Goal: Leave review/rating: Leave review/rating

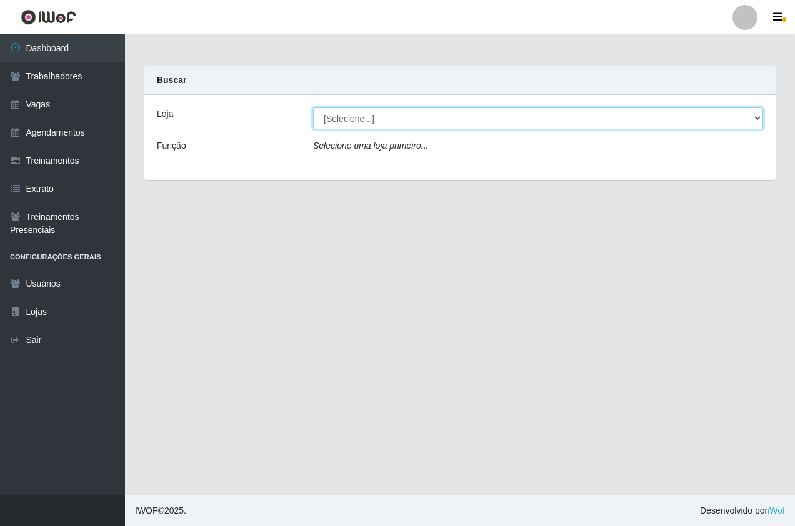
click at [394, 126] on select "[Selecione...] Pizza Nostra" at bounding box center [538, 118] width 450 height 22
select select "337"
click at [313, 107] on select "[Selecione...] Pizza Nostra" at bounding box center [538, 118] width 450 height 22
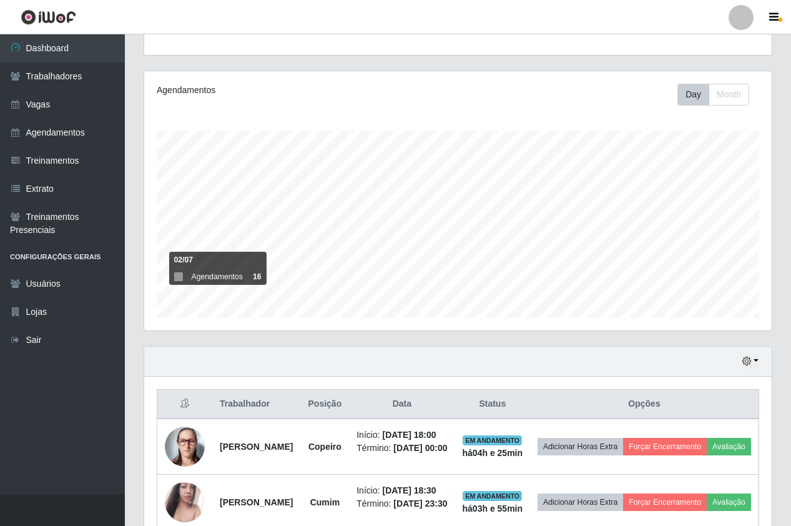
scroll to position [211, 0]
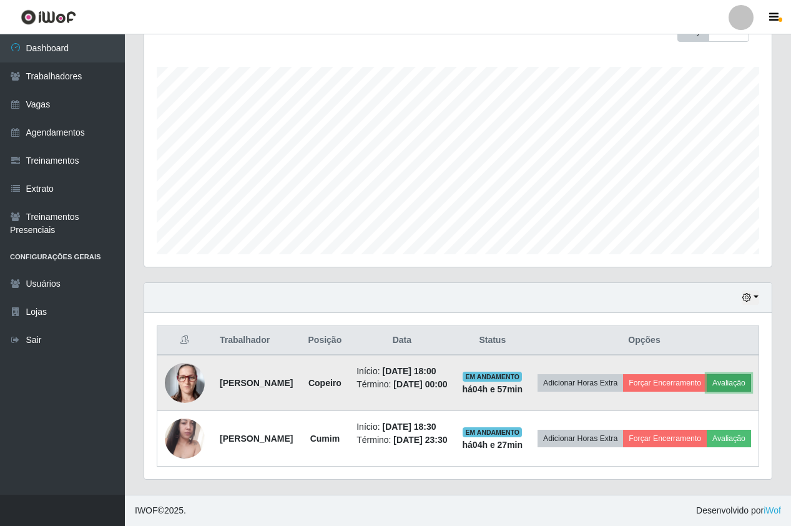
click at [707, 374] on button "Avaliação" at bounding box center [729, 382] width 44 height 17
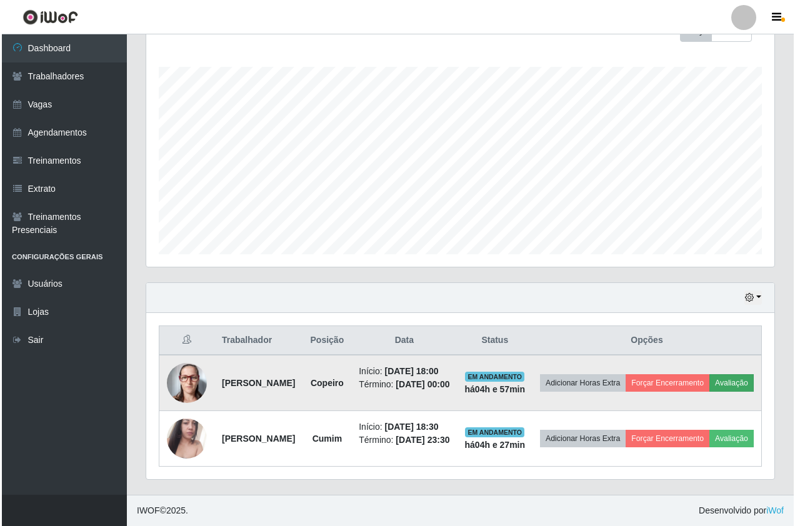
scroll to position [259, 622]
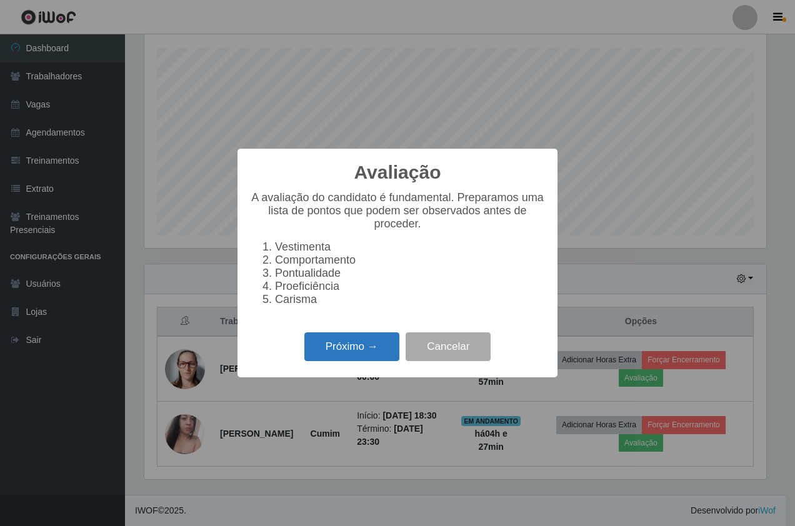
click at [376, 346] on button "Próximo →" at bounding box center [351, 346] width 95 height 29
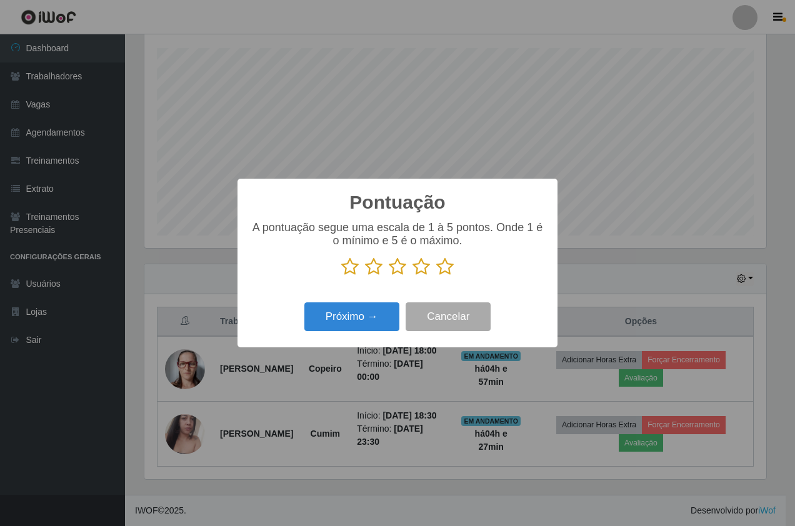
click at [444, 269] on icon at bounding box center [444, 266] width 17 height 19
click at [436, 276] on input "radio" at bounding box center [436, 276] width 0 height 0
click at [364, 319] on button "Próximo →" at bounding box center [351, 316] width 95 height 29
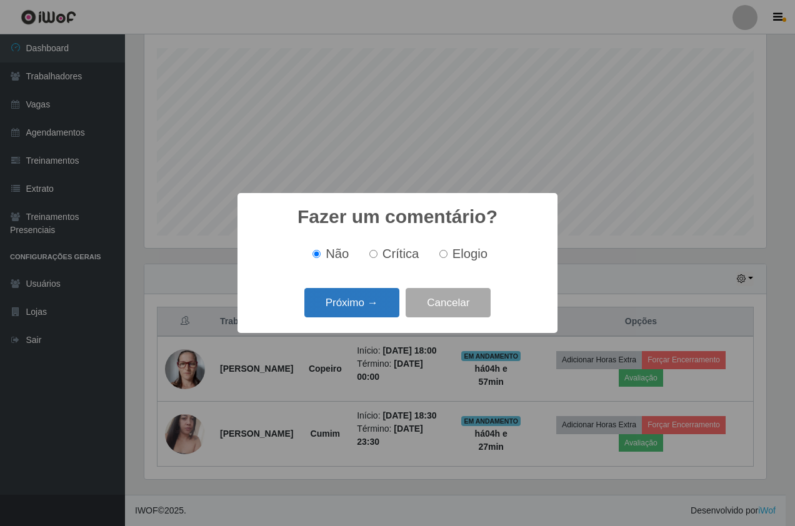
click at [363, 310] on button "Próximo →" at bounding box center [351, 302] width 95 height 29
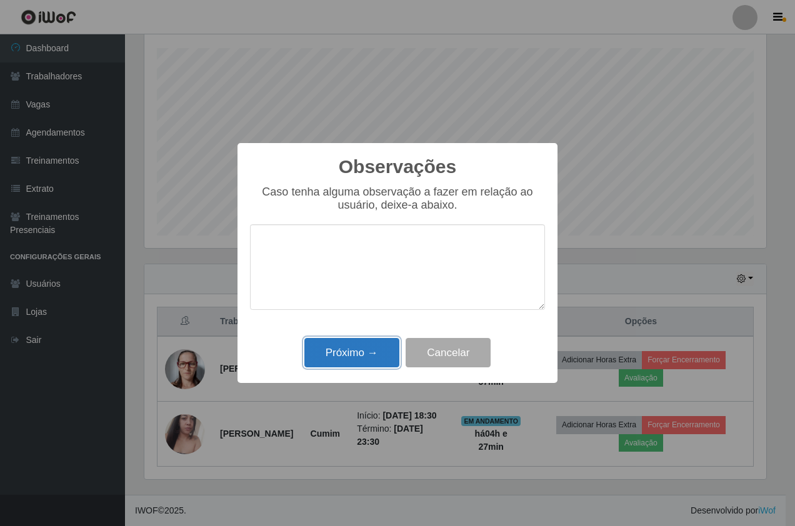
click at [368, 349] on button "Próximo →" at bounding box center [351, 352] width 95 height 29
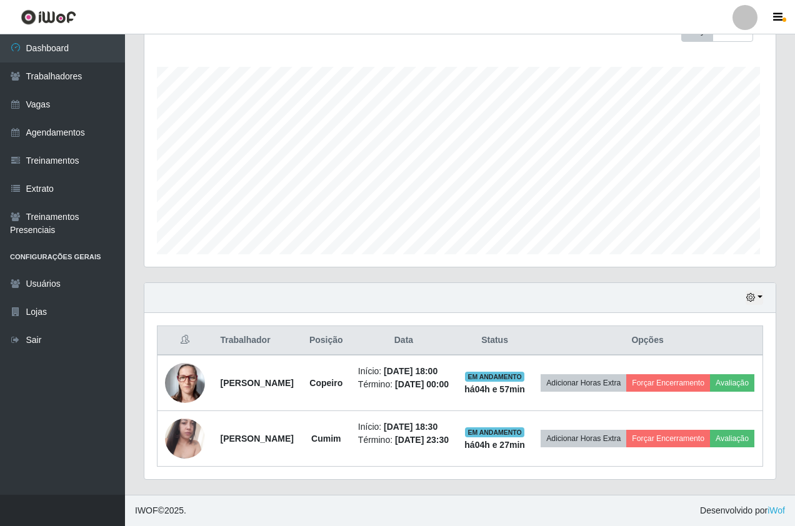
scroll to position [259, 628]
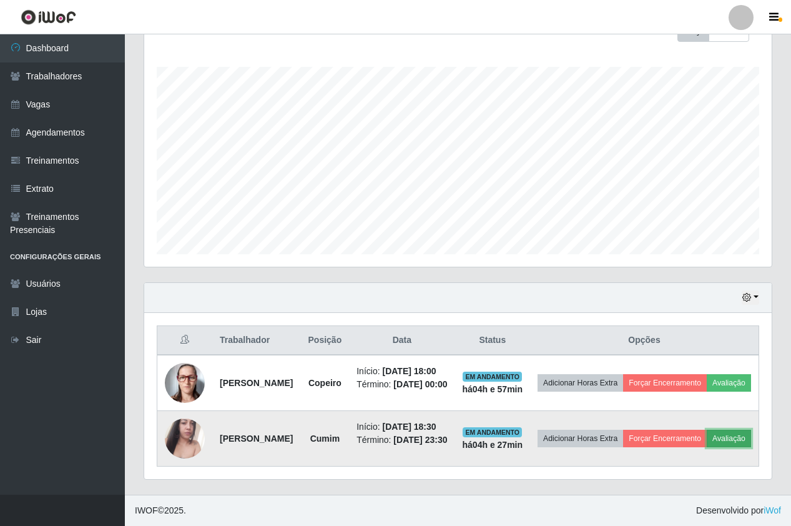
click at [707, 440] on button "Avaliação" at bounding box center [729, 438] width 44 height 17
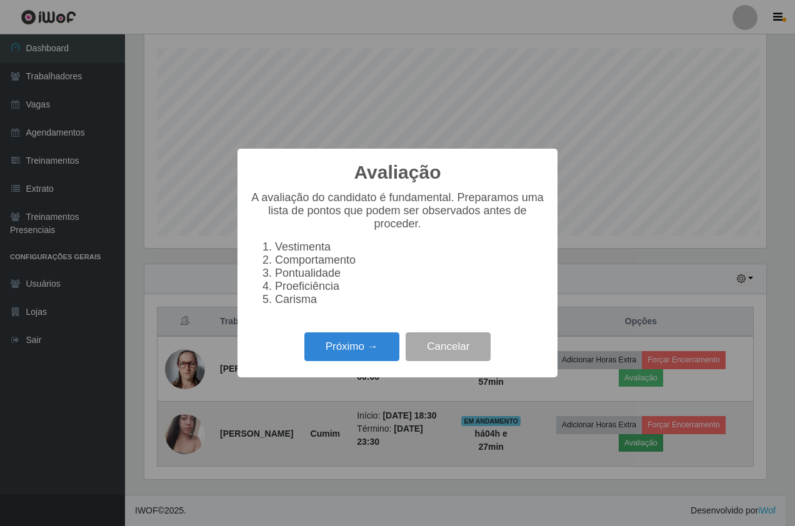
scroll to position [259, 622]
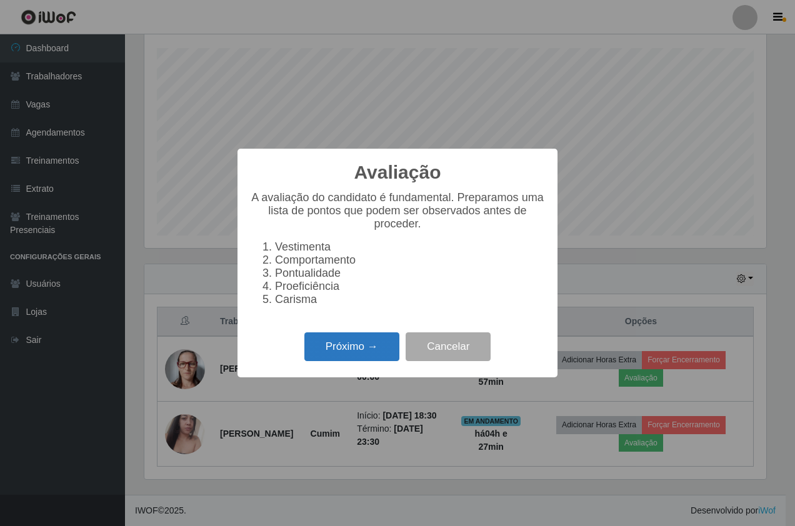
click at [371, 350] on button "Próximo →" at bounding box center [351, 346] width 95 height 29
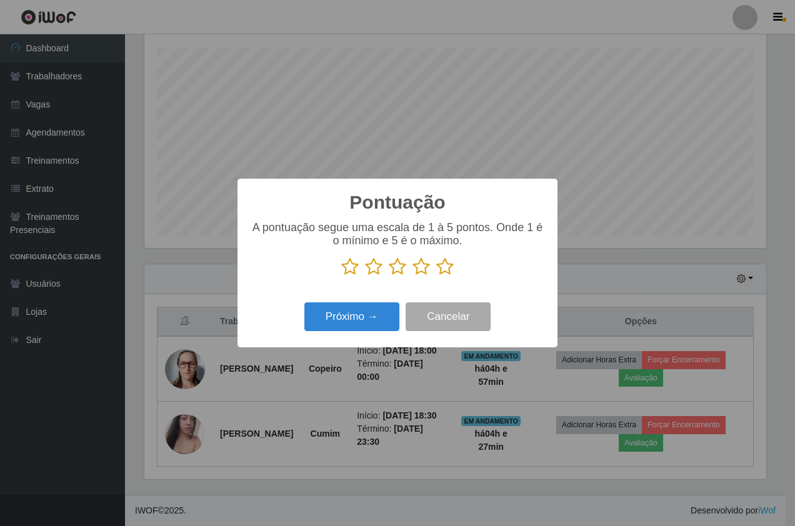
scroll to position [624416, 624054]
click at [448, 267] on icon at bounding box center [444, 266] width 17 height 19
click at [436, 276] on input "radio" at bounding box center [436, 276] width 0 height 0
click at [335, 317] on button "Próximo →" at bounding box center [351, 316] width 95 height 29
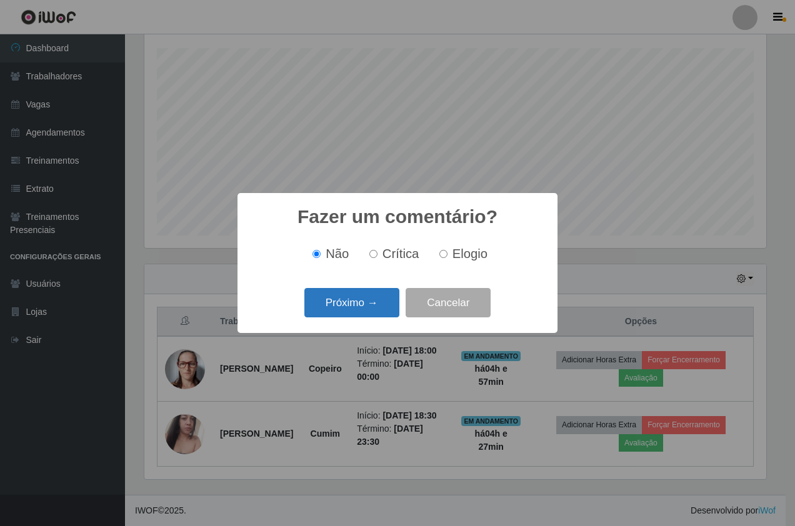
click at [359, 299] on button "Próximo →" at bounding box center [351, 302] width 95 height 29
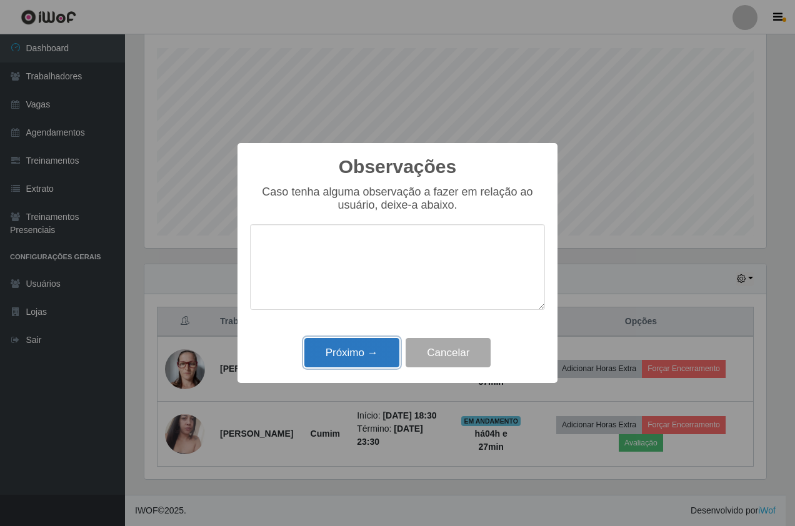
click at [357, 360] on button "Próximo →" at bounding box center [351, 352] width 95 height 29
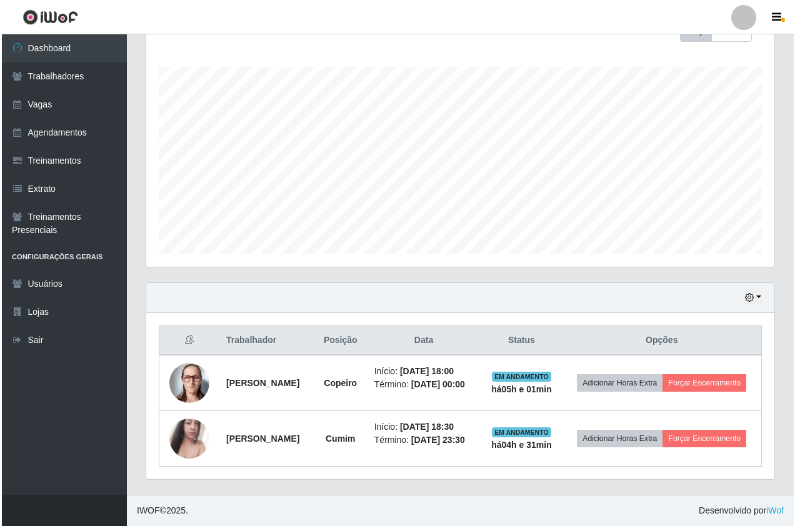
scroll to position [192, 0]
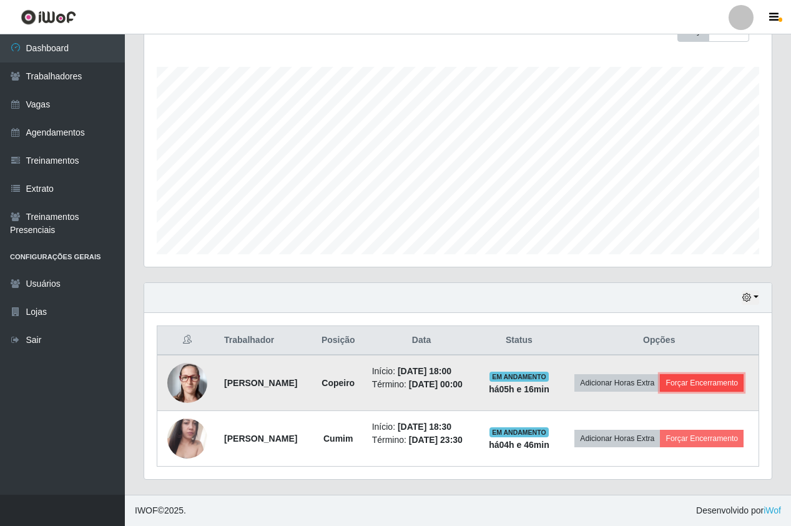
click at [705, 380] on button "Forçar Encerramento" at bounding box center [702, 382] width 84 height 17
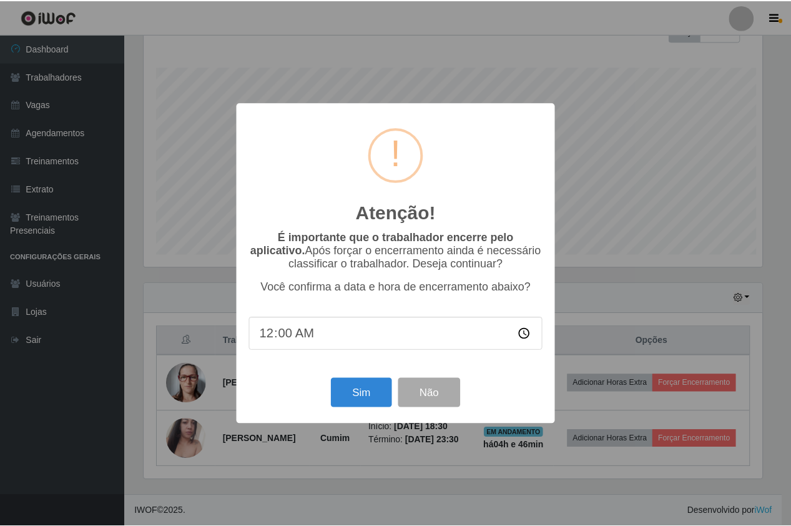
scroll to position [259, 622]
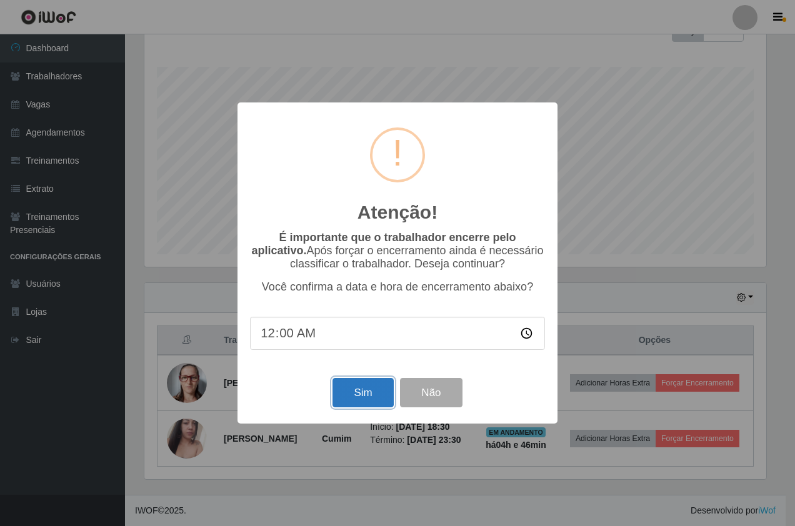
click at [350, 392] on button "Sim" at bounding box center [362, 392] width 61 height 29
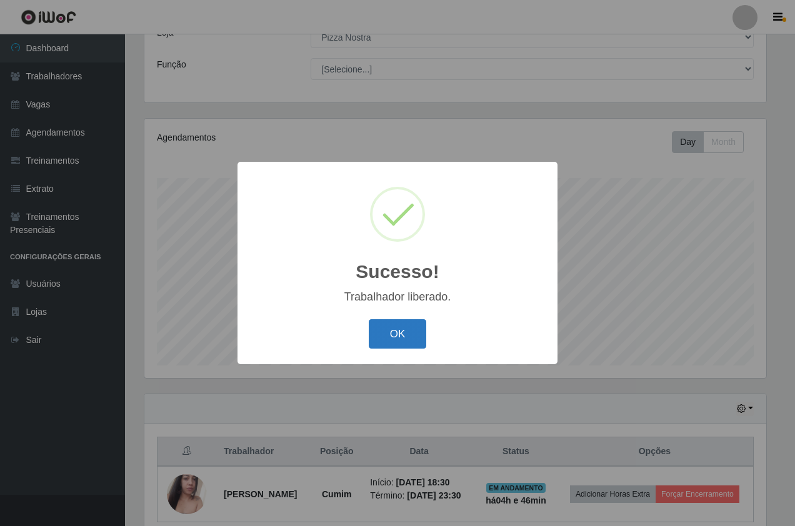
click at [408, 341] on button "OK" at bounding box center [398, 333] width 58 height 29
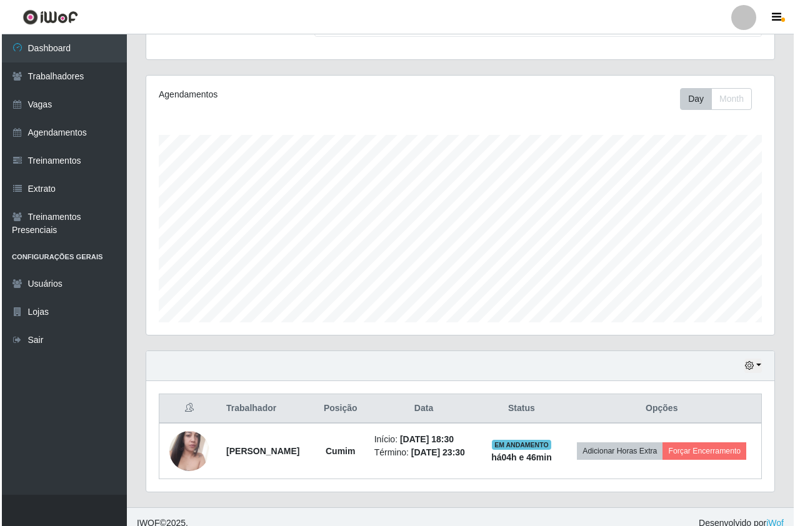
scroll to position [137, 0]
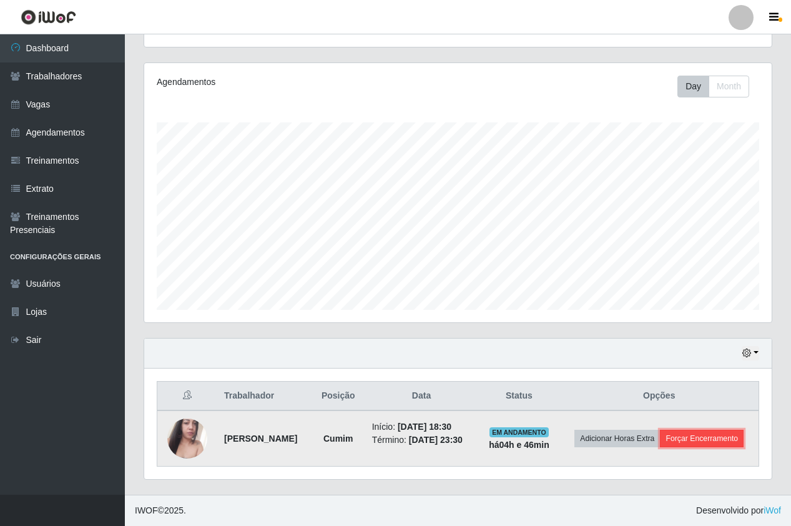
click at [708, 441] on button "Forçar Encerramento" at bounding box center [702, 438] width 84 height 17
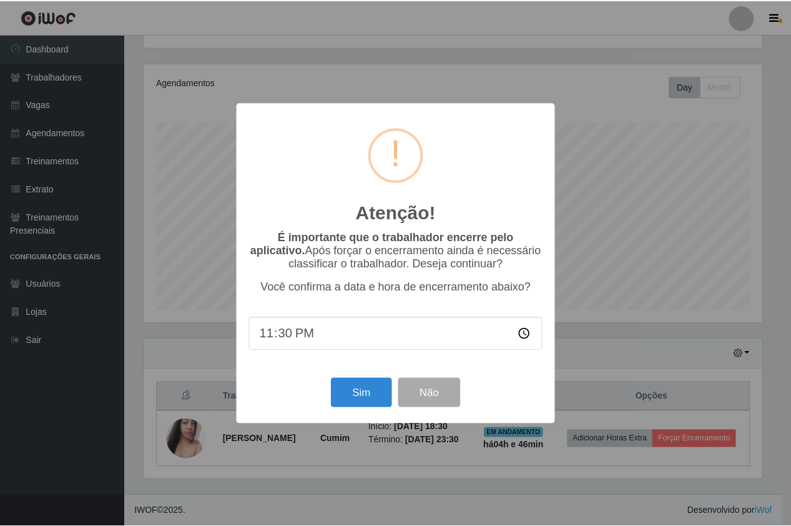
scroll to position [259, 622]
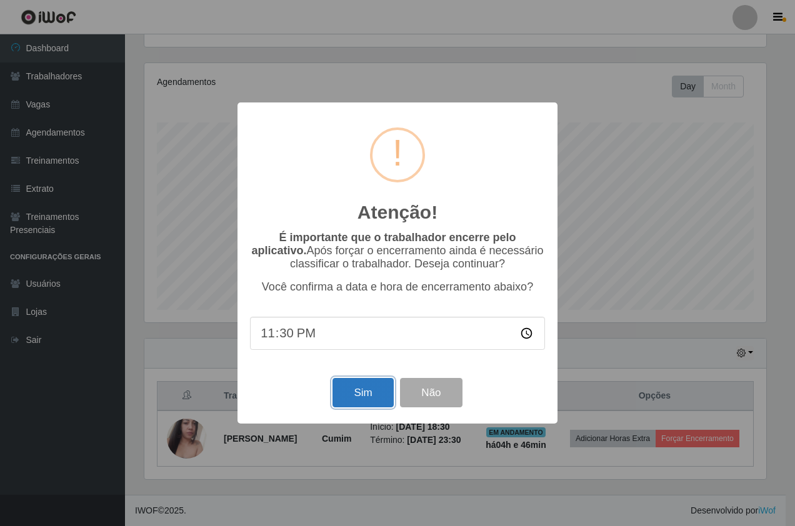
click at [355, 390] on button "Sim" at bounding box center [362, 392] width 61 height 29
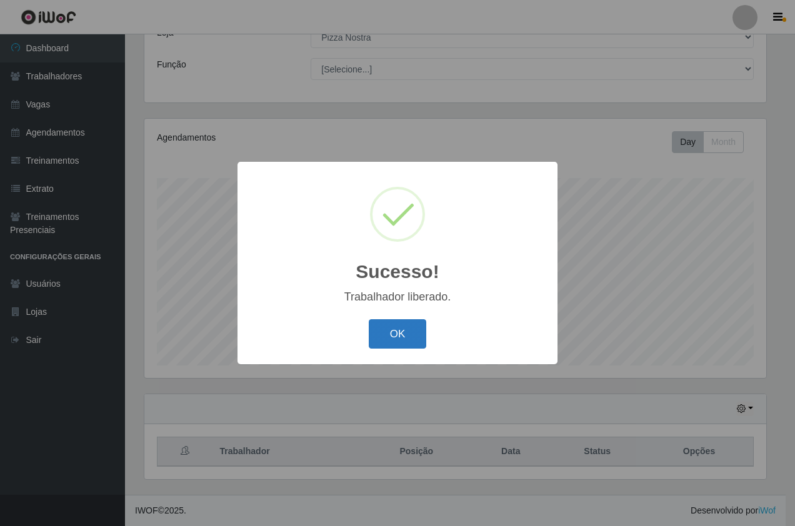
click at [390, 334] on button "OK" at bounding box center [398, 333] width 58 height 29
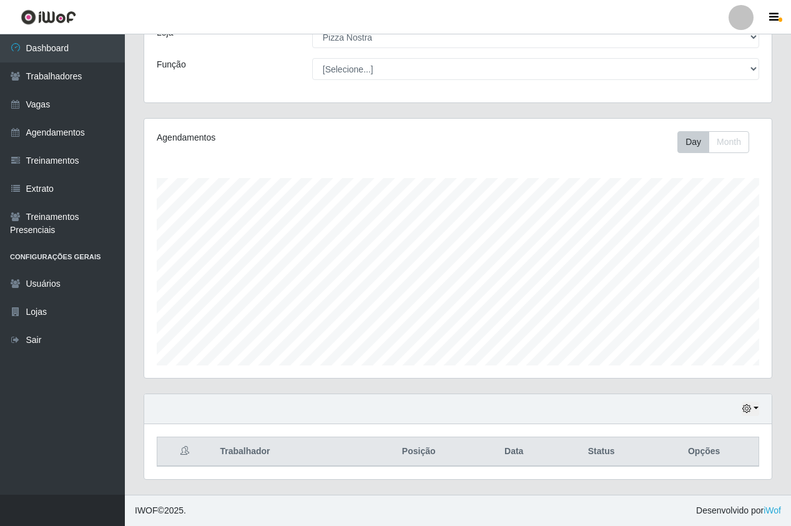
scroll to position [259, 628]
